Goal: Entertainment & Leisure: Consume media (video, audio)

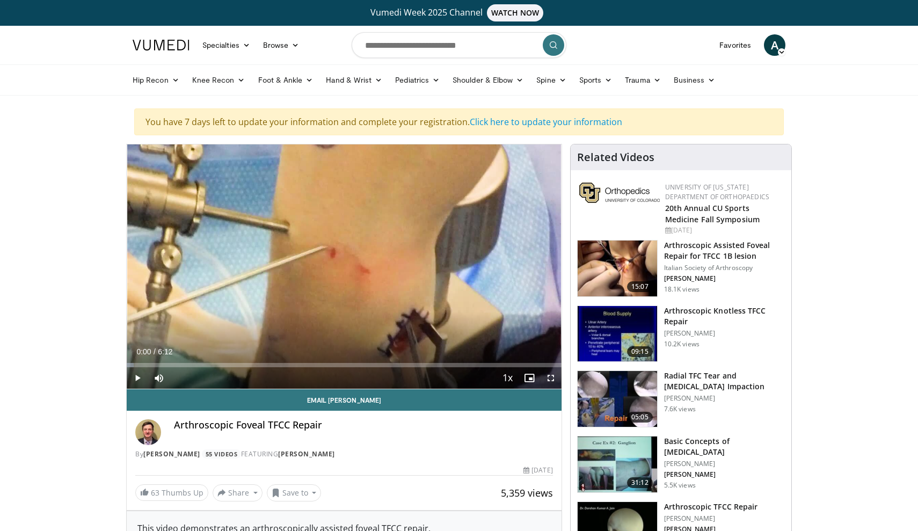
click at [551, 379] on span "Video Player" at bounding box center [550, 377] width 21 height 21
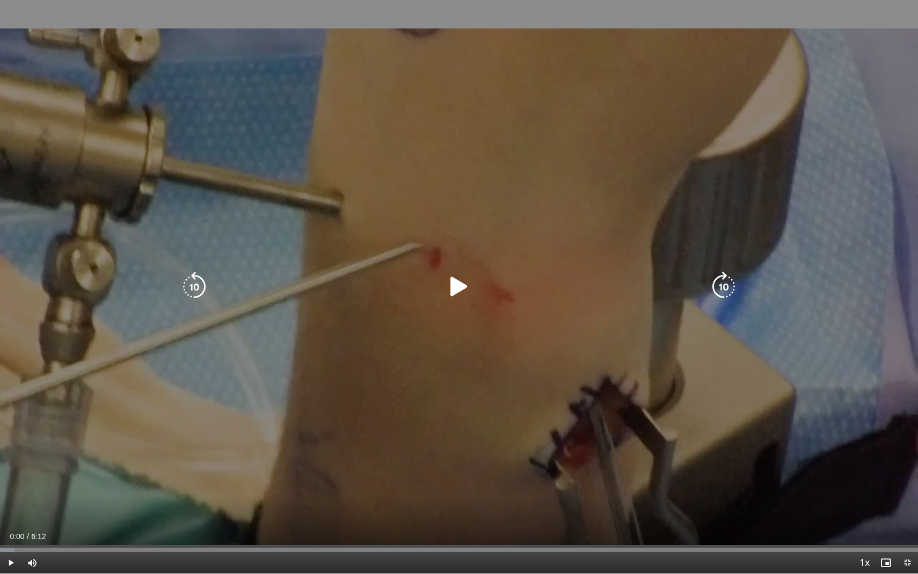
click at [459, 290] on icon "Video Player" at bounding box center [459, 287] width 30 height 30
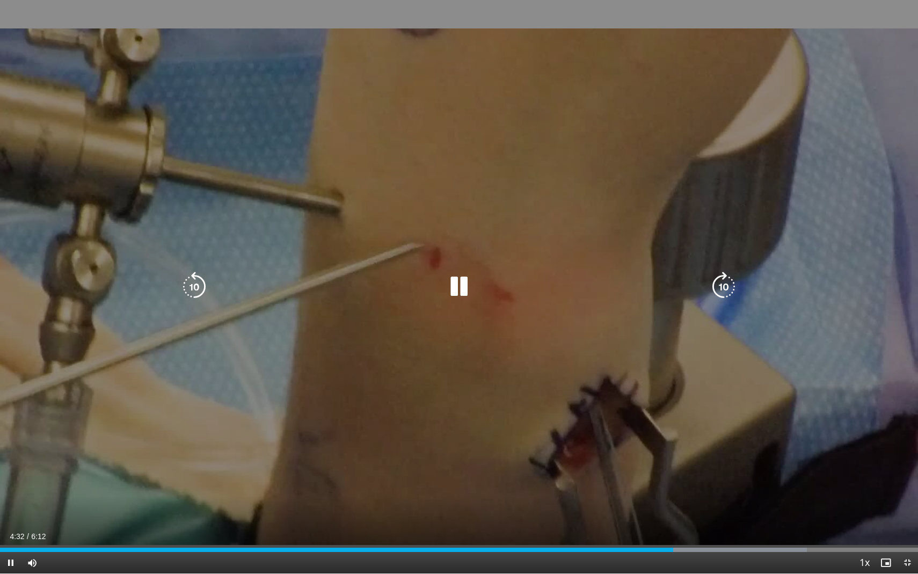
click at [454, 288] on icon "Video Player" at bounding box center [459, 287] width 30 height 30
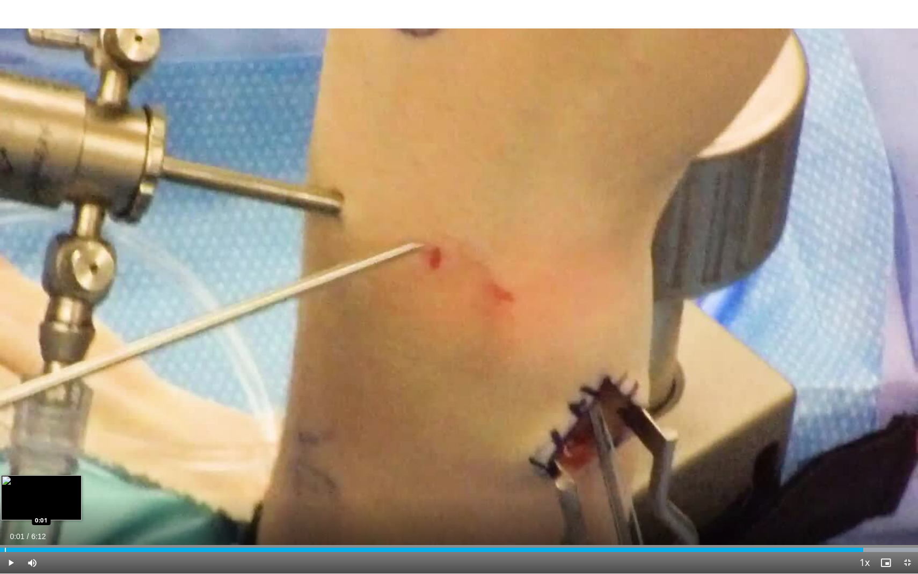
click at [5, 530] on div "Progress Bar" at bounding box center [5, 550] width 1 height 4
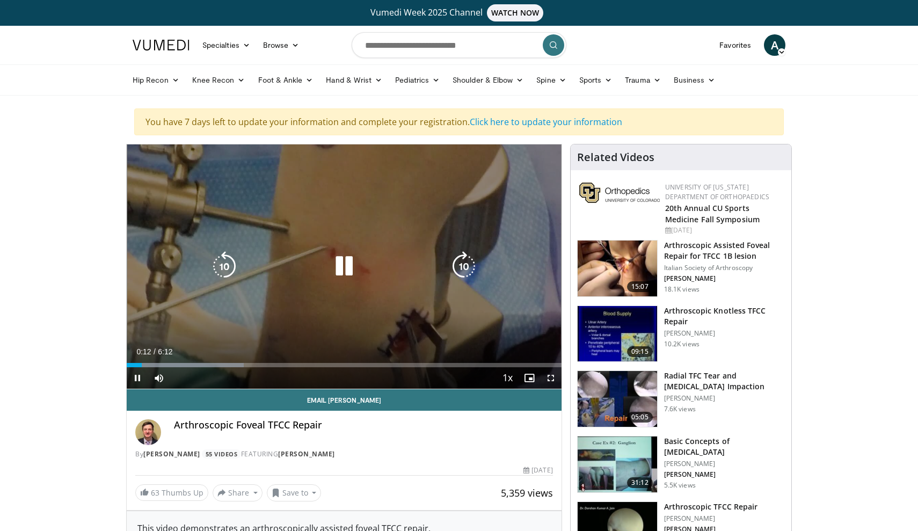
click at [348, 266] on icon "Video Player" at bounding box center [344, 266] width 30 height 30
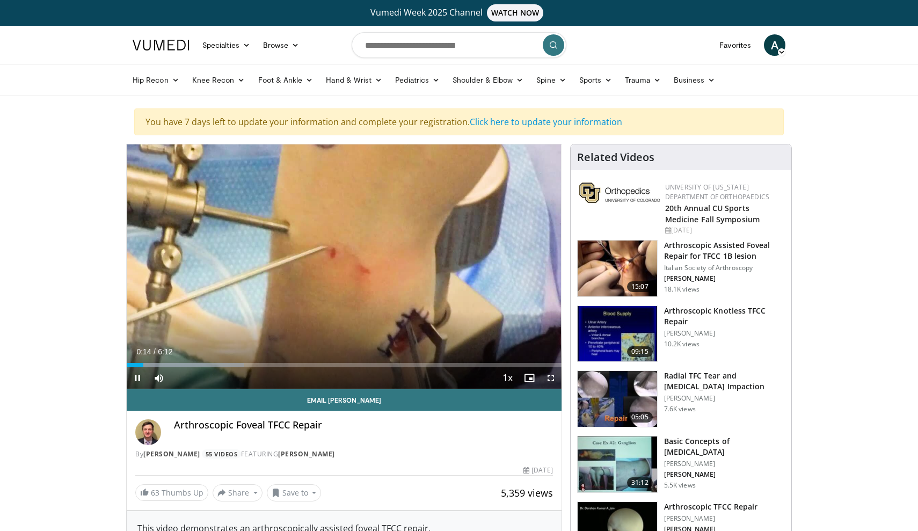
click at [550, 379] on span "Video Player" at bounding box center [550, 377] width 21 height 21
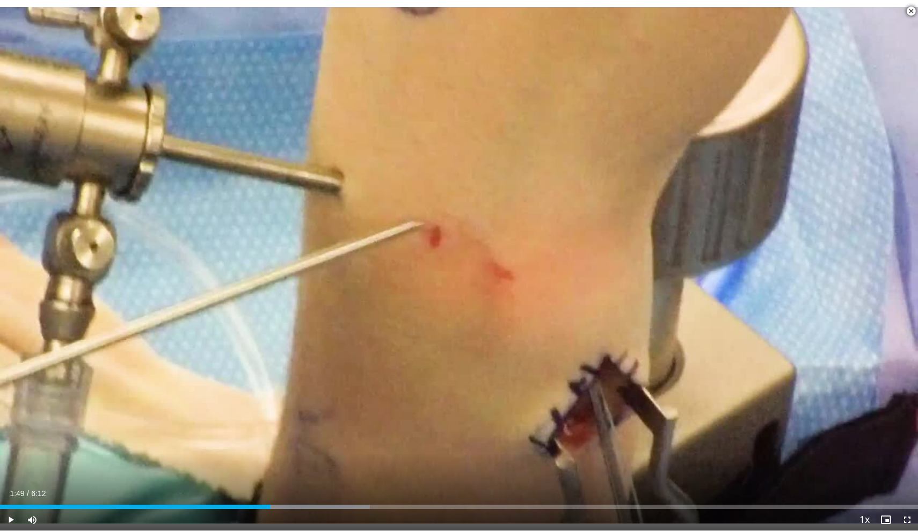
scroll to position [457, 0]
